Goal: Information Seeking & Learning: Understand process/instructions

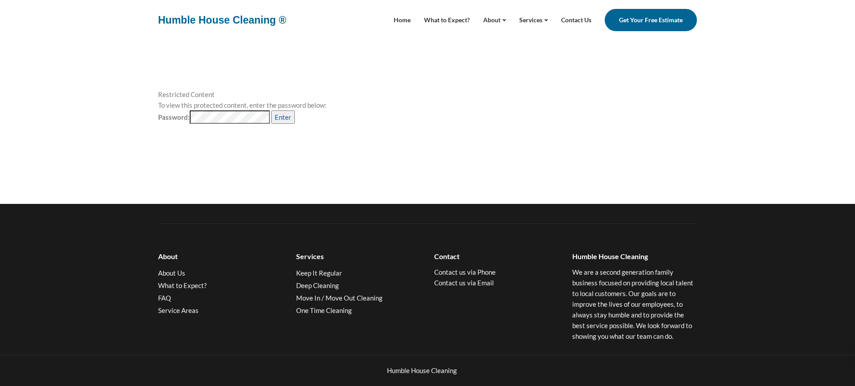
click at [279, 117] on input "Enter" at bounding box center [283, 116] width 24 height 13
type input "Loading..."
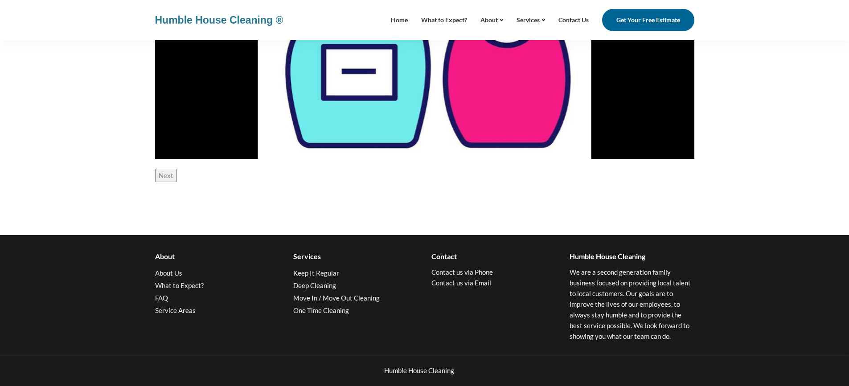
scroll to position [339, 0]
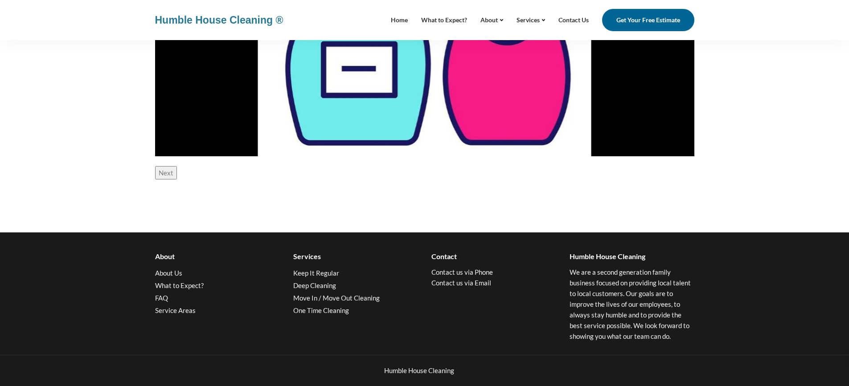
click at [169, 173] on input "Next" at bounding box center [166, 172] width 22 height 13
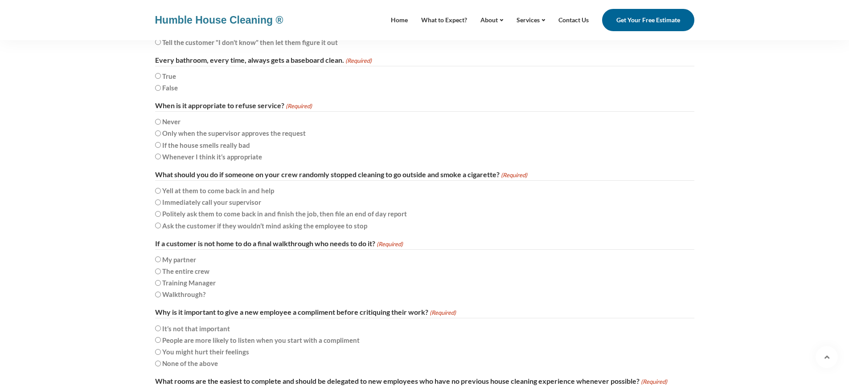
scroll to position [1433, 0]
